Goal: Find contact information: Find contact information

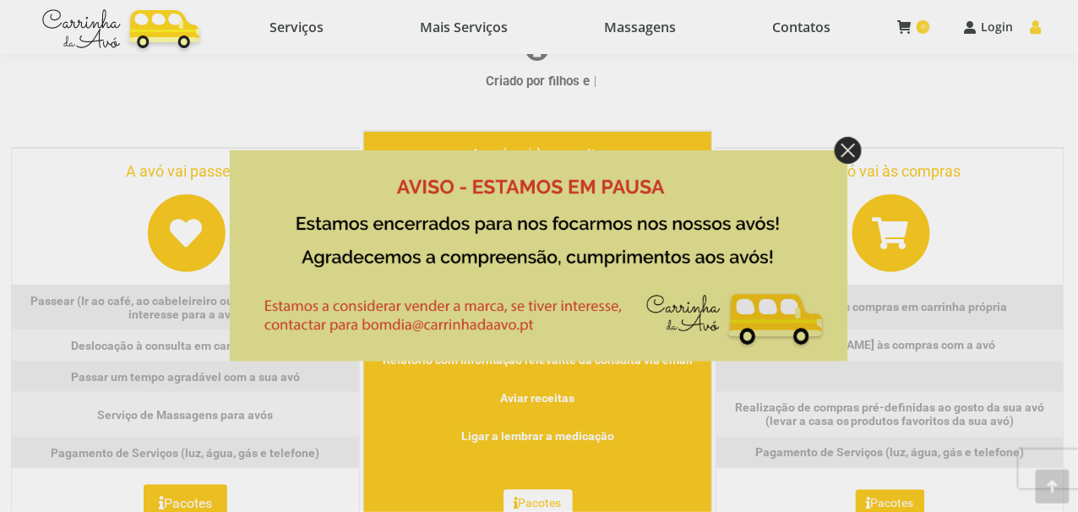
scroll to position [845, 0]
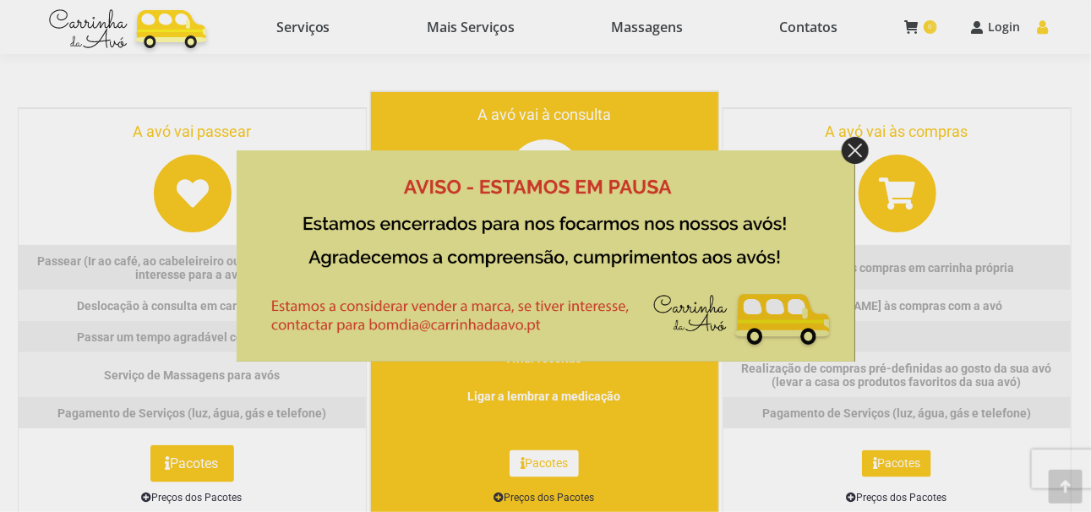
click at [854, 152] on img at bounding box center [855, 150] width 27 height 27
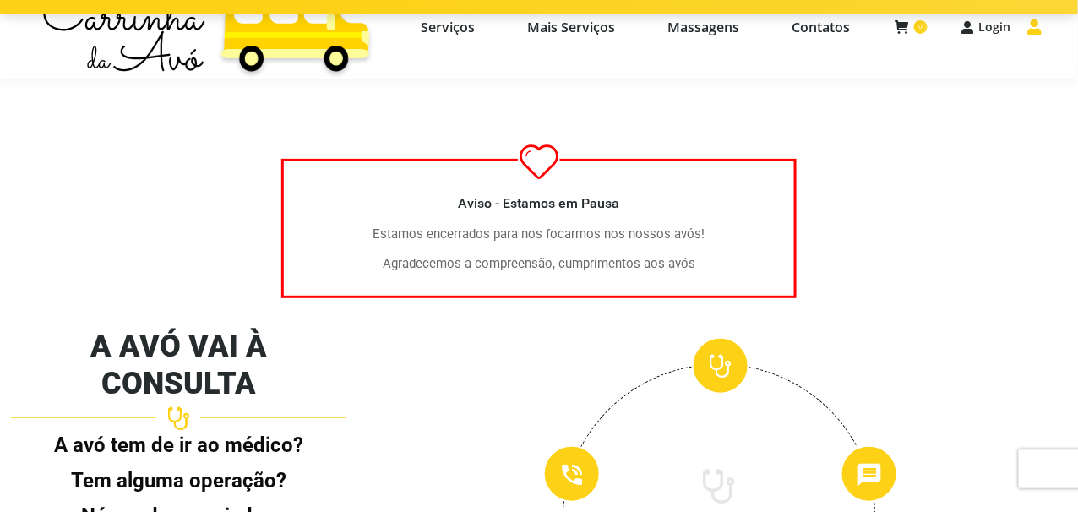
scroll to position [0, 0]
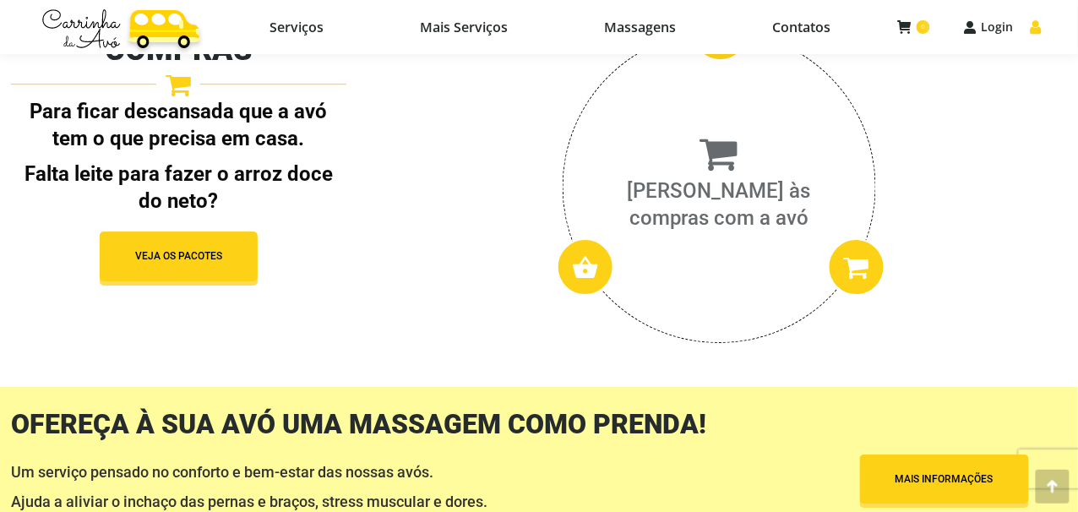
scroll to position [2906, 0]
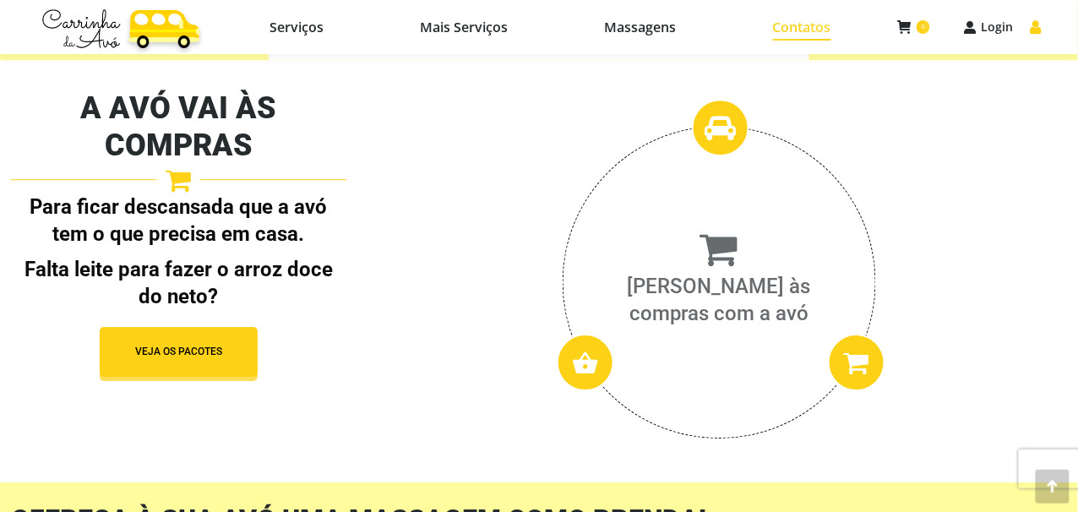
click at [800, 30] on span "Contatos" at bounding box center [802, 27] width 58 height 17
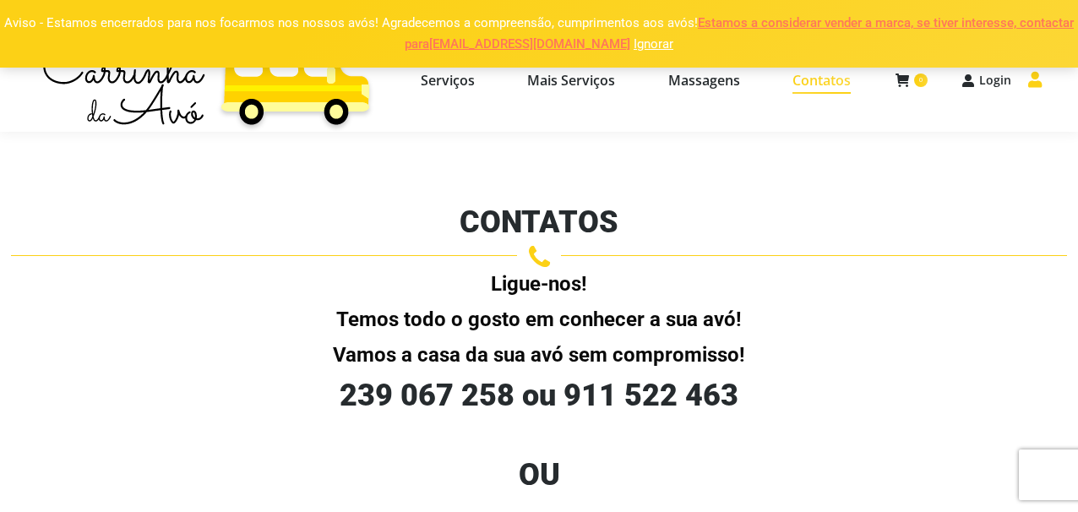
select select "[URL][DOMAIN_NAME]"
